Goal: Task Accomplishment & Management: Manage account settings

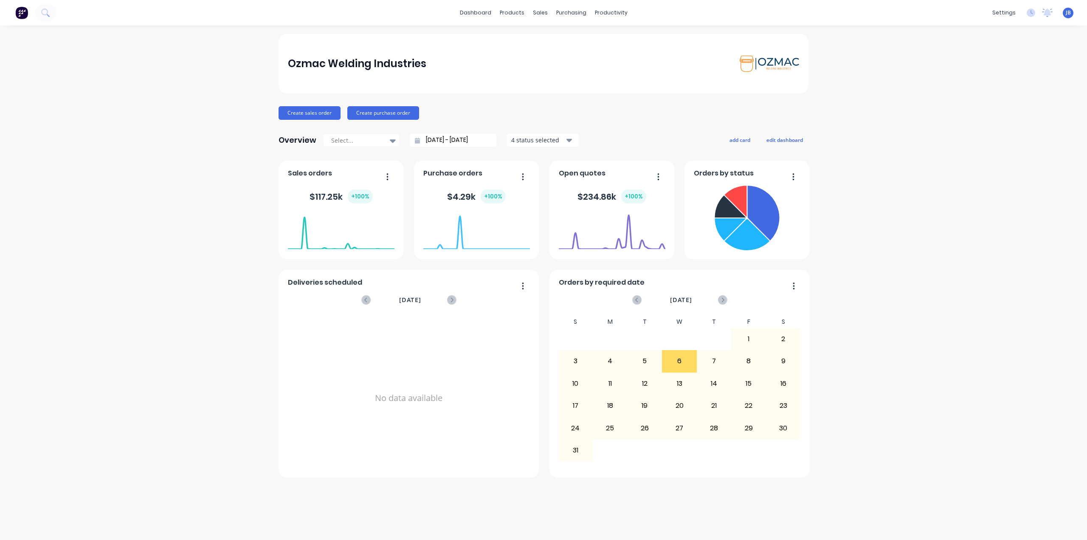
drag, startPoint x: 975, startPoint y: 189, endPoint x: 1063, endPoint y: 191, distance: 87.9
click at [975, 189] on div "Ozmac Welding Industries Create sales order Create purchase order Overview Sele…" at bounding box center [543, 282] width 1087 height 497
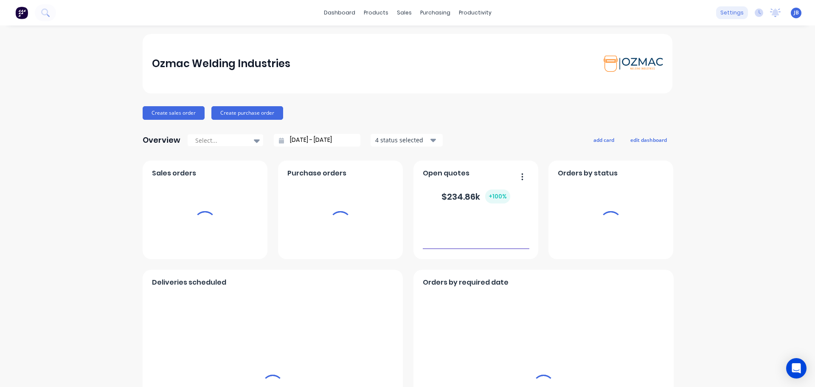
click at [729, 16] on div "settings" at bounding box center [732, 12] width 32 height 13
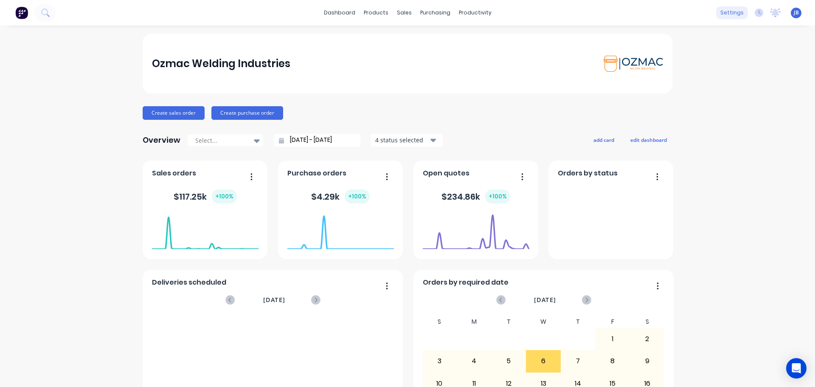
click at [723, 12] on div "settings" at bounding box center [732, 12] width 32 height 13
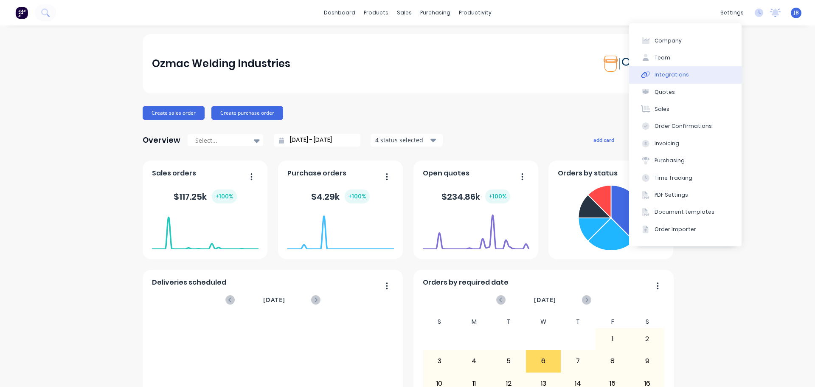
click at [665, 73] on div "Integrations" at bounding box center [672, 75] width 34 height 8
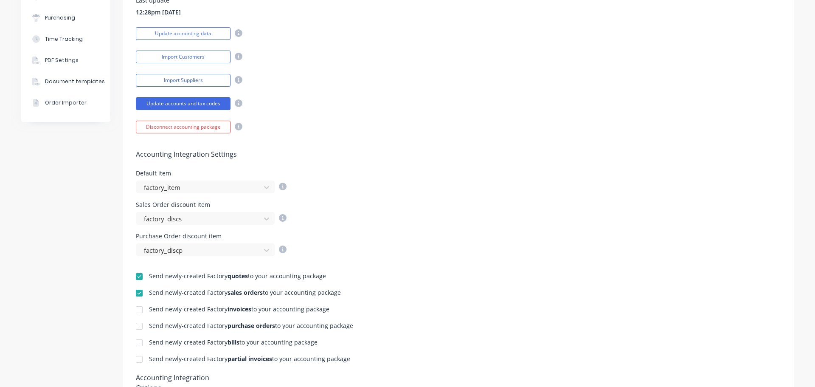
scroll to position [170, 0]
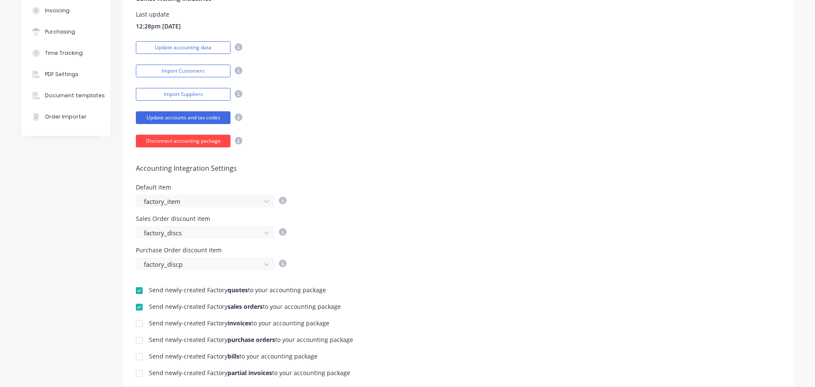
click at [181, 143] on button "Disconnect accounting package" at bounding box center [183, 141] width 95 height 13
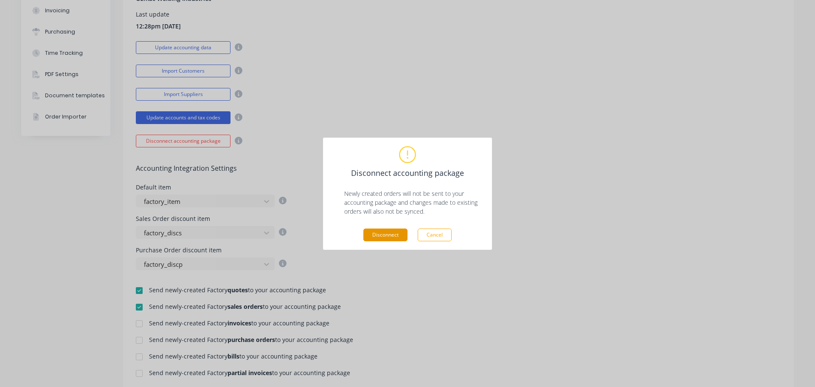
click at [398, 235] on button "Disconnect" at bounding box center [385, 234] width 44 height 13
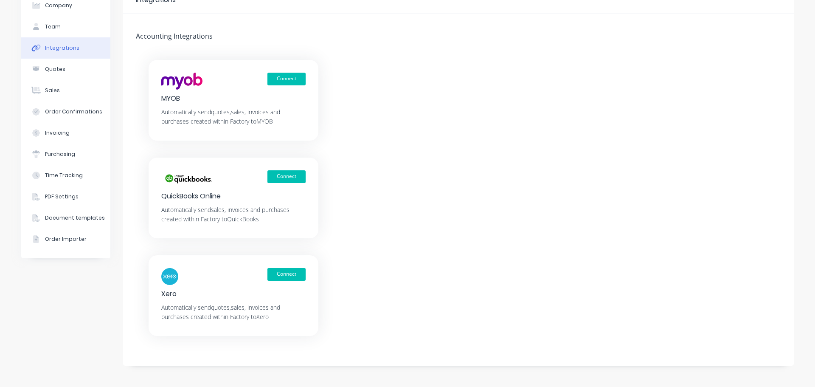
scroll to position [48, 0]
click at [284, 274] on button "Connect" at bounding box center [286, 274] width 38 height 13
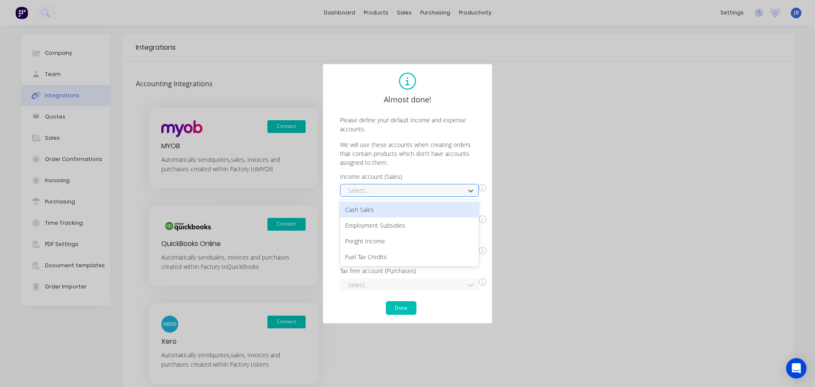
click at [425, 186] on div at bounding box center [403, 190] width 113 height 11
click at [512, 310] on div "Almost done! Please define your default income and expense accounts. We will us…" at bounding box center [407, 193] width 815 height 387
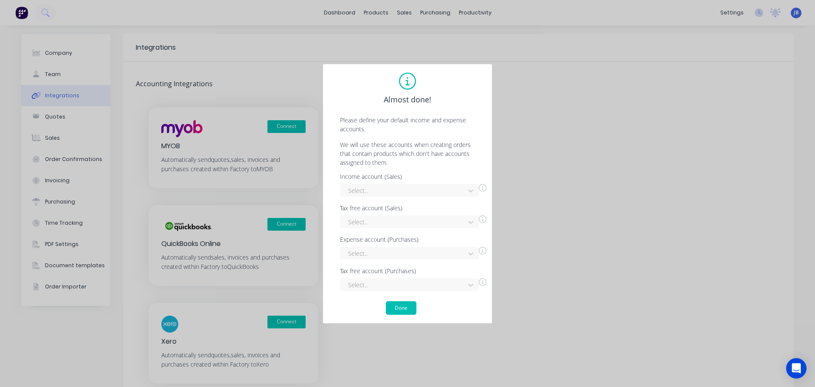
drag, startPoint x: 545, startPoint y: 259, endPoint x: 531, endPoint y: 266, distance: 15.0
click at [545, 259] on div "Almost done! Please define your default income and expense accounts. We will us…" at bounding box center [407, 193] width 815 height 387
click at [420, 190] on div at bounding box center [403, 190] width 113 height 11
click at [413, 251] on div "Sales Income Accessories" at bounding box center [409, 252] width 139 height 16
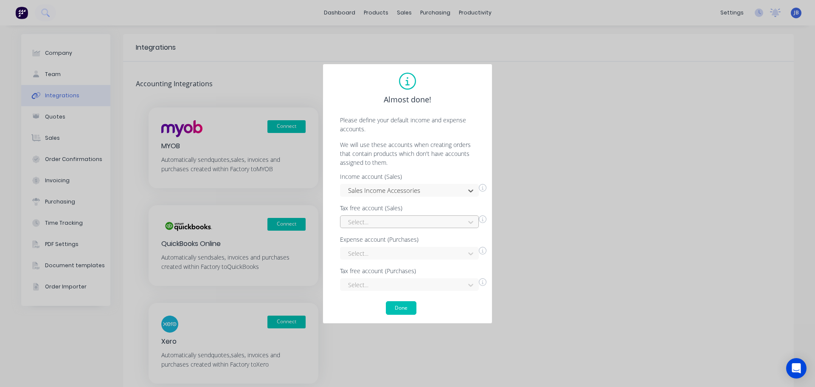
click at [408, 220] on div at bounding box center [403, 222] width 113 height 11
click at [444, 224] on div at bounding box center [403, 222] width 113 height 11
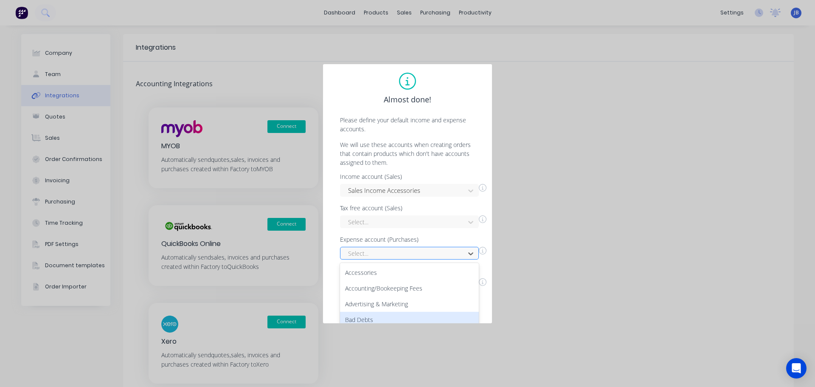
click at [428, 255] on div "70 results available. Use Up and Down to choose options, press Enter to select …" at bounding box center [409, 253] width 139 height 13
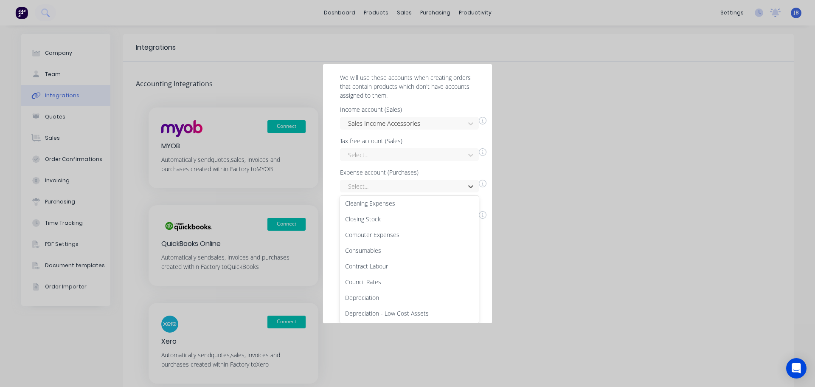
scroll to position [127, 0]
click at [411, 233] on div "Consumables" at bounding box center [409, 235] width 139 height 16
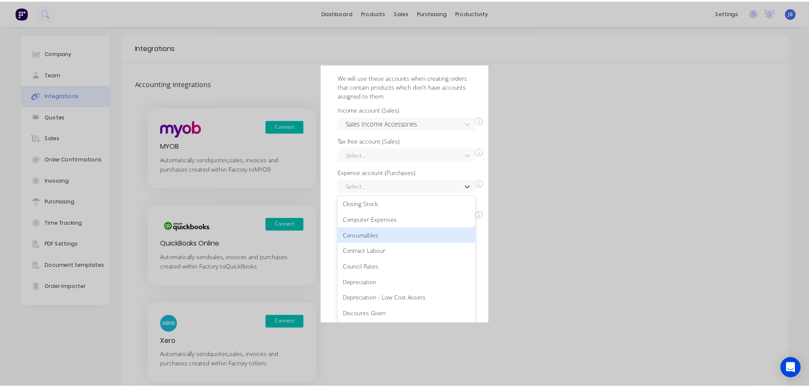
scroll to position [0, 0]
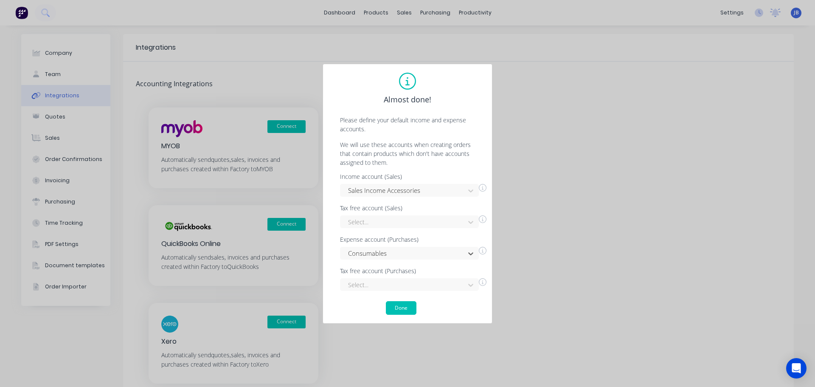
click at [434, 271] on div "Tax free account (Purchases)" at bounding box center [413, 271] width 146 height 6
click at [410, 306] on button "Done" at bounding box center [401, 308] width 31 height 14
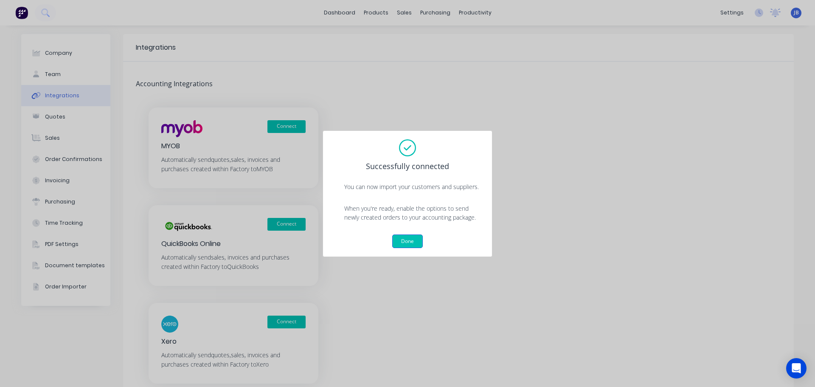
click at [415, 240] on button "Done" at bounding box center [407, 241] width 31 height 14
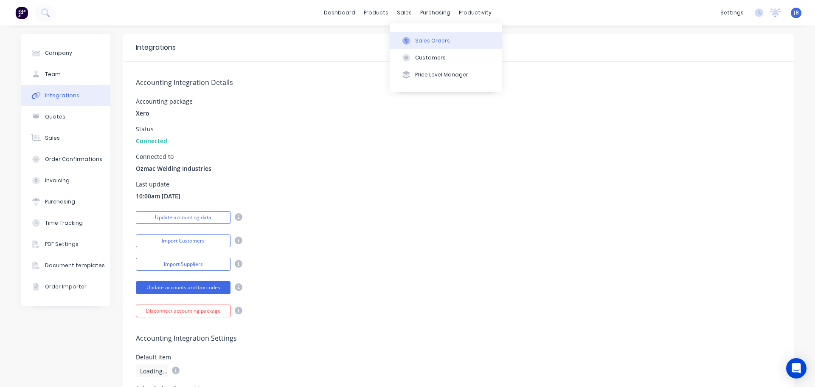
click at [413, 38] on button "Sales Orders" at bounding box center [446, 40] width 113 height 17
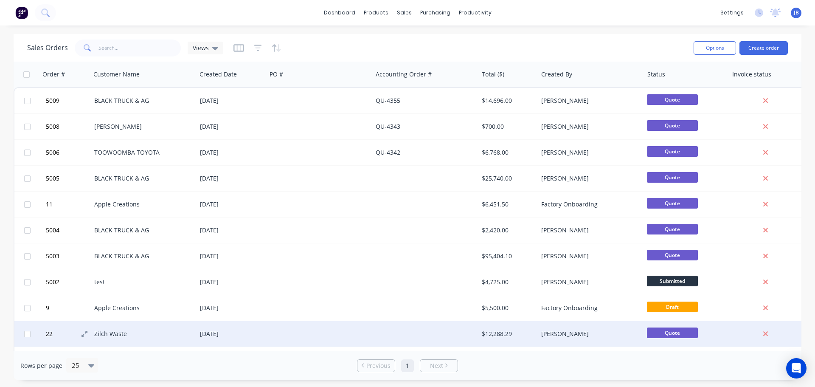
click at [93, 332] on button "22" at bounding box center [68, 333] width 51 height 25
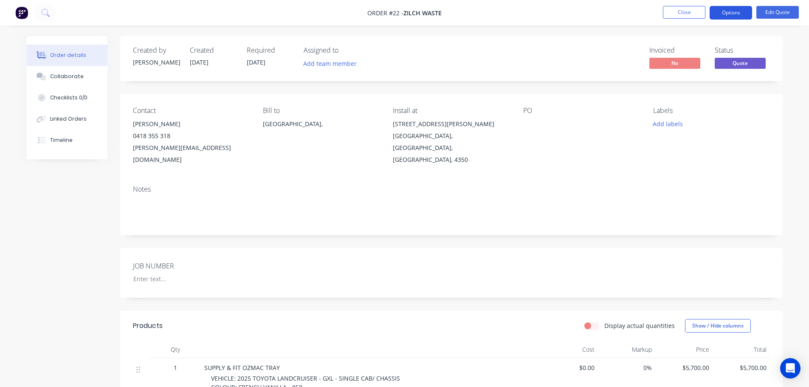
click at [735, 11] on button "Options" at bounding box center [730, 13] width 42 height 14
click at [726, 11] on button "Options" at bounding box center [730, 13] width 42 height 14
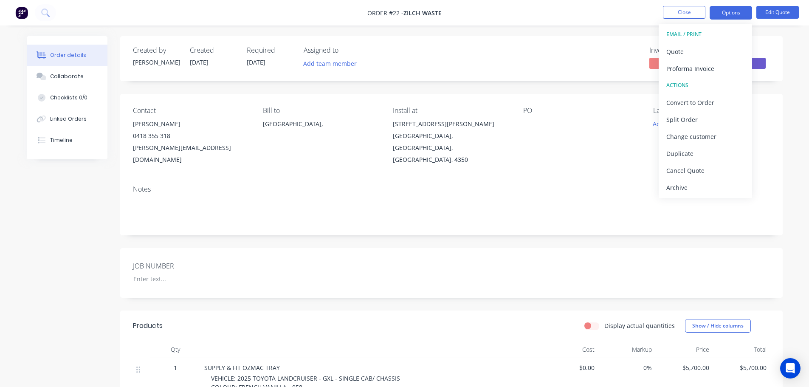
click at [524, 94] on div "Contact [PERSON_NAME] [PHONE_NUMBER] [PERSON_NAME][EMAIL_ADDRESS][DOMAIN_NAME] …" at bounding box center [451, 136] width 662 height 84
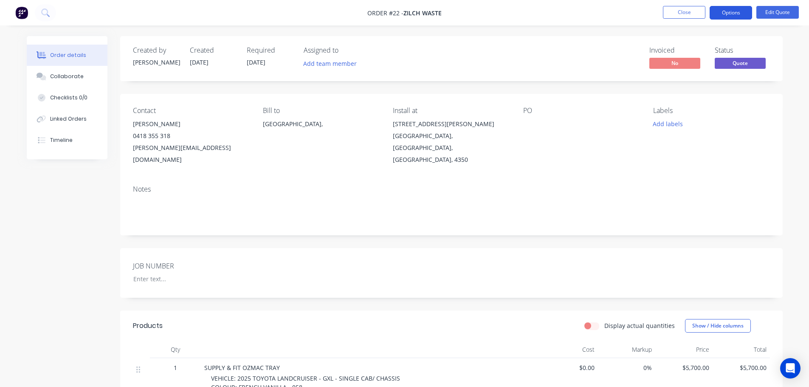
click at [724, 13] on button "Options" at bounding box center [730, 13] width 42 height 14
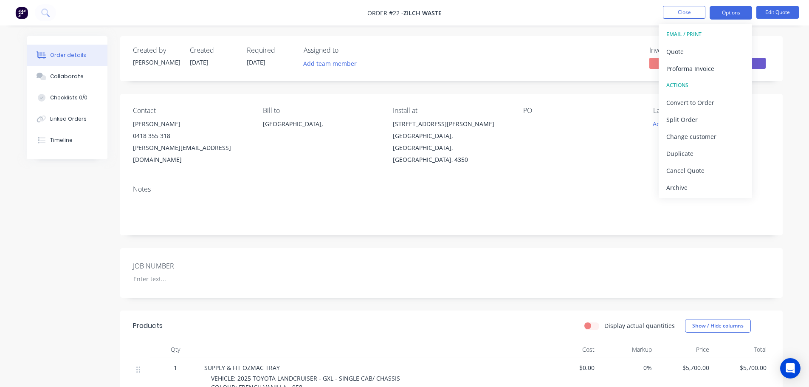
click at [572, 88] on div "Created by [PERSON_NAME] Created [DATE] Required [DATE] Assigned to Add team me…" at bounding box center [451, 390] width 662 height 709
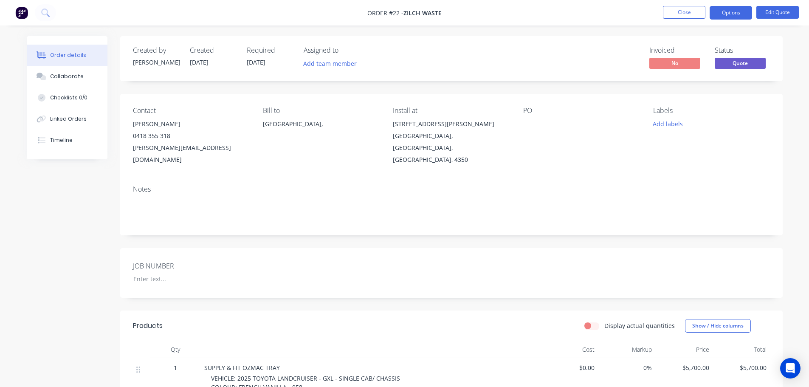
click at [26, 13] on img at bounding box center [21, 12] width 13 height 13
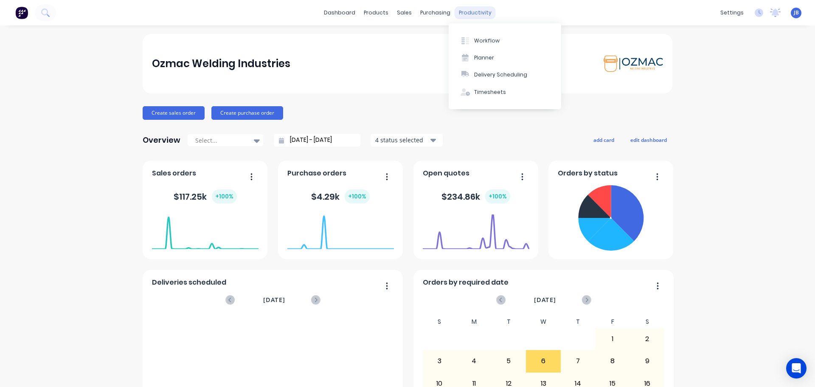
click at [457, 12] on div "productivity" at bounding box center [475, 12] width 41 height 13
click at [426, 32] on div "dashboard products sales purchasing productivity dashboard products Product Cat…" at bounding box center [407, 193] width 815 height 387
click at [431, 29] on div "dashboard products sales purchasing productivity dashboard products Product Cat…" at bounding box center [407, 193] width 815 height 387
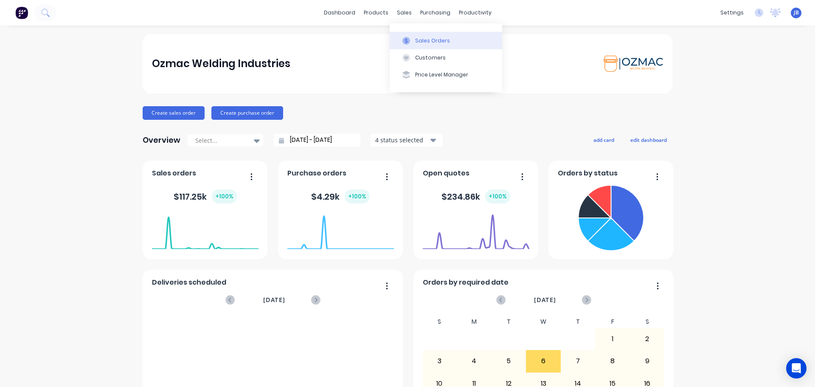
click at [416, 39] on div "Sales Orders" at bounding box center [432, 41] width 35 height 8
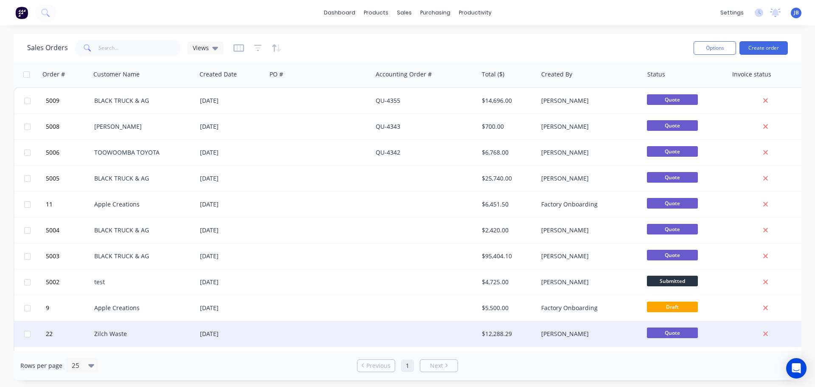
click at [102, 331] on div "Zilch Waste" at bounding box center [141, 333] width 94 height 8
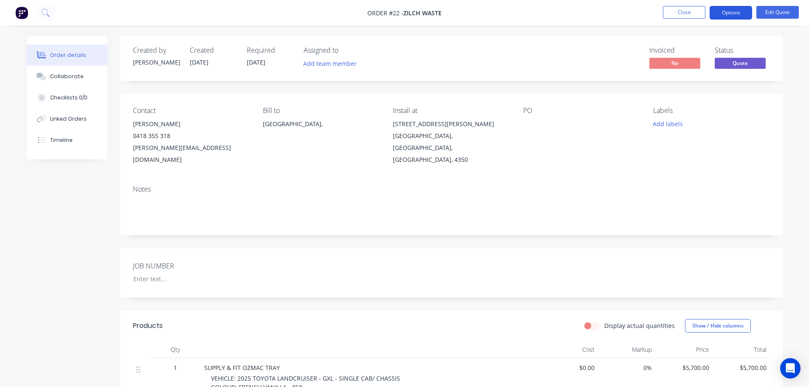
click at [735, 14] on button "Options" at bounding box center [730, 13] width 42 height 14
click at [649, 89] on div "Created by [PERSON_NAME] Created [DATE] Required [DATE] Assigned to Add team me…" at bounding box center [451, 390] width 662 height 709
click at [728, 15] on button "Options" at bounding box center [730, 13] width 42 height 14
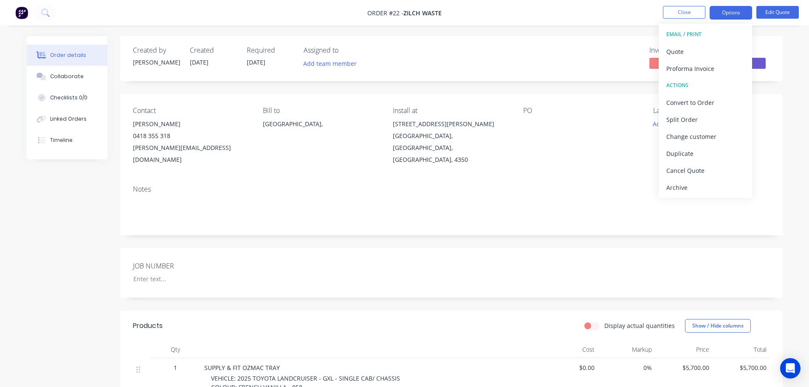
click at [613, 89] on div "Created by [PERSON_NAME] Created [DATE] Required [DATE] Assigned to Add team me…" at bounding box center [451, 390] width 662 height 709
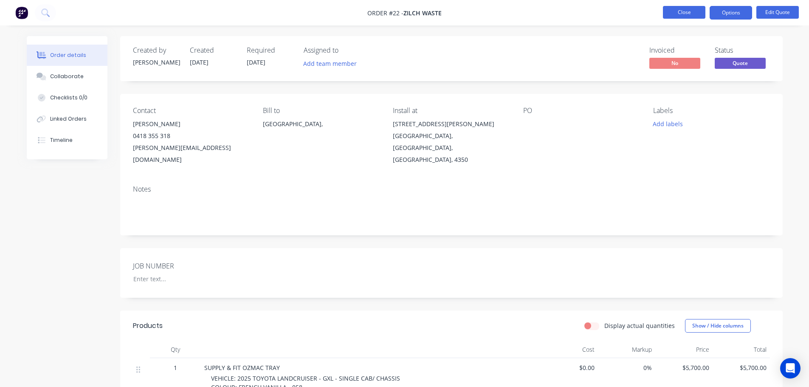
click at [682, 14] on button "Close" at bounding box center [684, 12] width 42 height 13
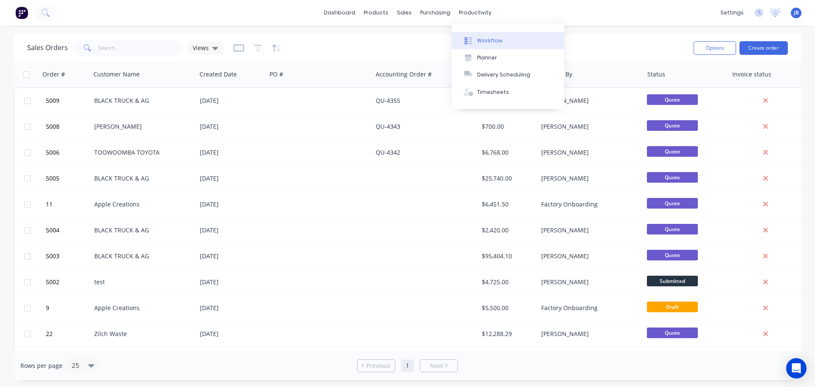
click at [483, 43] on div "Workflow" at bounding box center [489, 41] width 25 height 8
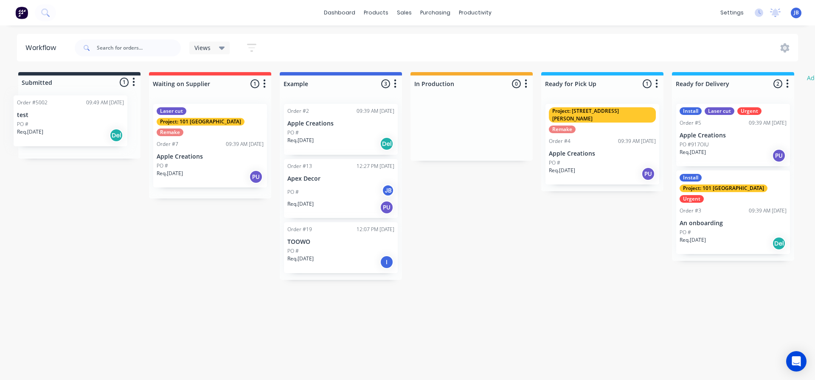
drag, startPoint x: 53, startPoint y: 123, endPoint x: 48, endPoint y: 118, distance: 7.2
click at [48, 118] on div "Order #5002 09:49 AM [DATE] test PO # Req. [DATE] Del" at bounding box center [79, 126] width 122 height 65
click at [81, 120] on p "test" at bounding box center [79, 120] width 107 height 7
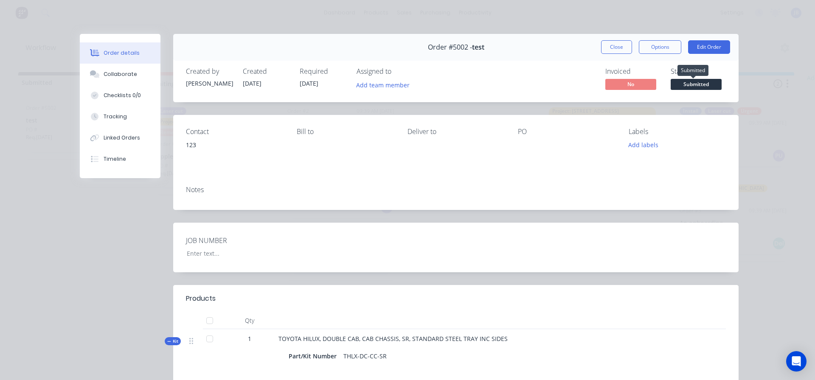
click at [693, 85] on span "Submitted" at bounding box center [696, 84] width 51 height 11
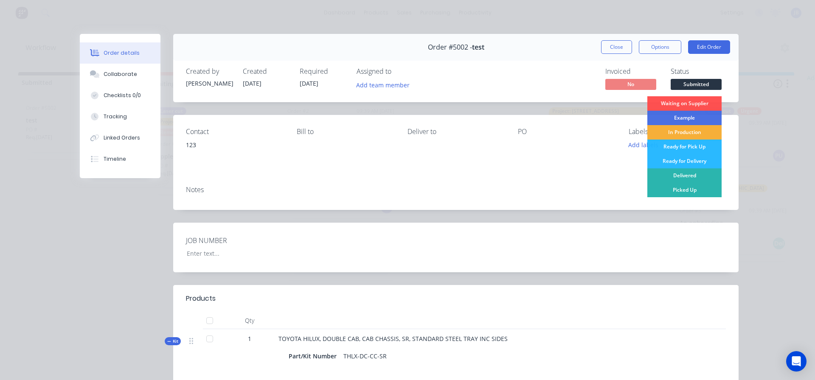
click at [37, 64] on div "Order details Collaborate Checklists 0/0 Tracking Linked Orders Timeline Order …" at bounding box center [407, 190] width 815 height 380
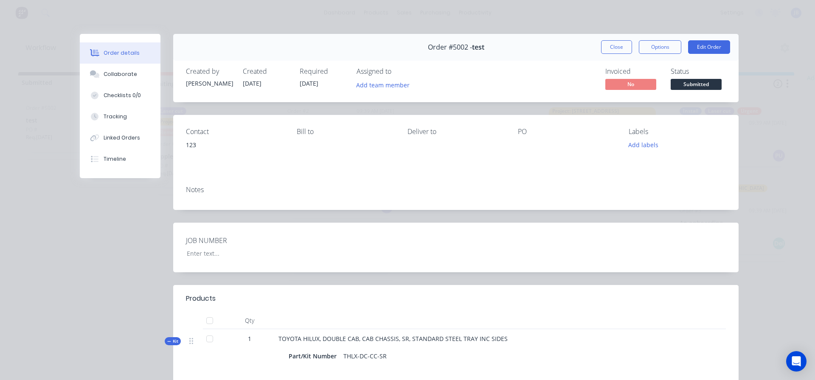
click at [335, 8] on div "Order details Collaborate Checklists 0/0 Tracking Linked Orders Timeline Order …" at bounding box center [407, 190] width 815 height 380
click at [608, 46] on button "Close" at bounding box center [616, 47] width 31 height 14
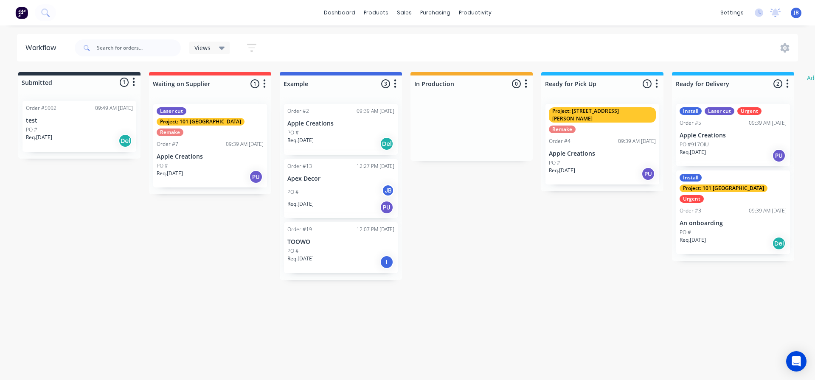
click at [453, 173] on div "Submitted 1 Status colour #273444 hex #273444 Save Cancel Summaries Total order…" at bounding box center [517, 176] width 1047 height 208
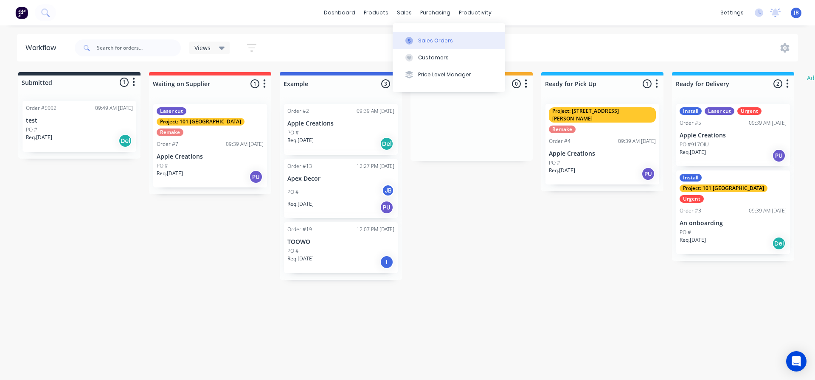
click at [416, 40] on button "Sales Orders" at bounding box center [449, 40] width 113 height 17
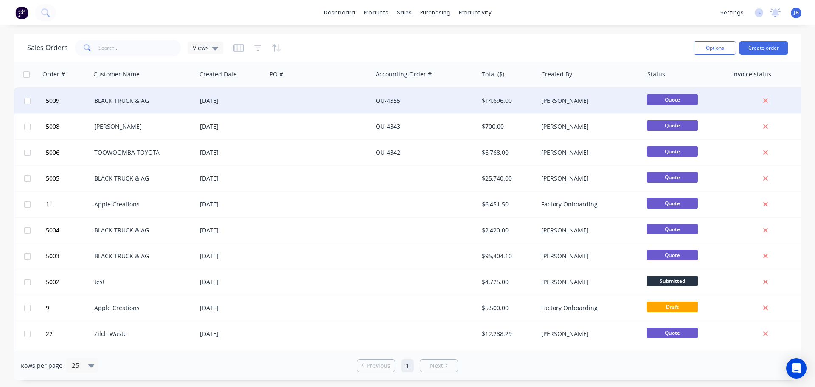
click at [220, 99] on div "[DATE]" at bounding box center [231, 100] width 63 height 8
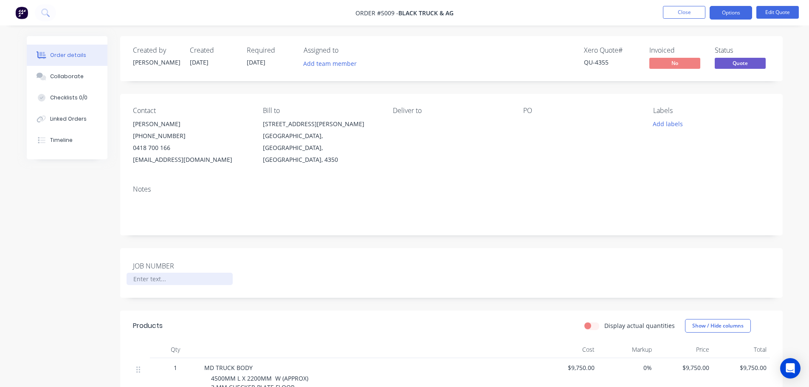
click at [179, 282] on div at bounding box center [180, 279] width 106 height 12
click at [233, 239] on div "Created by [PERSON_NAME] Created [DATE] Required [DATE] Assigned to Add team me…" at bounding box center [451, 369] width 662 height 667
click at [316, 240] on div "Created by [PERSON_NAME] Created [DATE] Required [DATE] Assigned to Add team me…" at bounding box center [451, 369] width 662 height 667
click at [795, 376] on div "Open Intercom Messenger" at bounding box center [790, 368] width 23 height 23
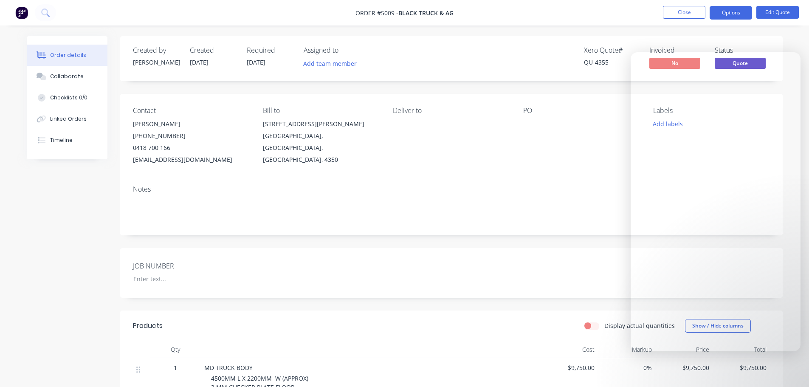
click at [597, 244] on div "Created by [PERSON_NAME] Created [DATE] Required [DATE] Assigned to Add team me…" at bounding box center [451, 369] width 662 height 667
click at [567, 241] on div "Created by [PERSON_NAME] Created [DATE] Required [DATE] Assigned to Add team me…" at bounding box center [451, 369] width 662 height 667
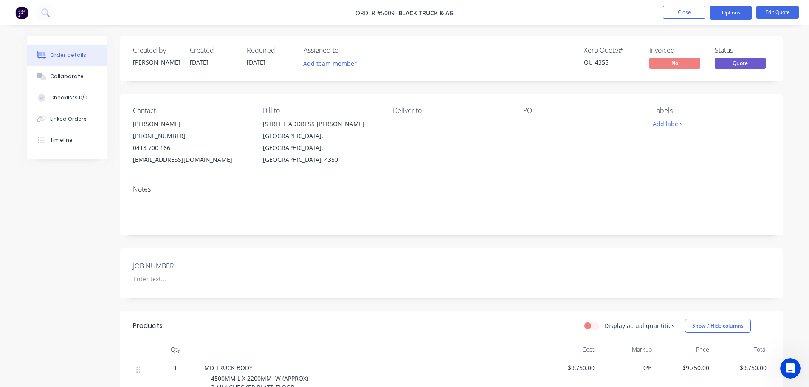
click at [542, 85] on div "Created by [PERSON_NAME] Created [DATE] Required [DATE] Assigned to Add team me…" at bounding box center [451, 369] width 662 height 667
